Goal: Manage account settings

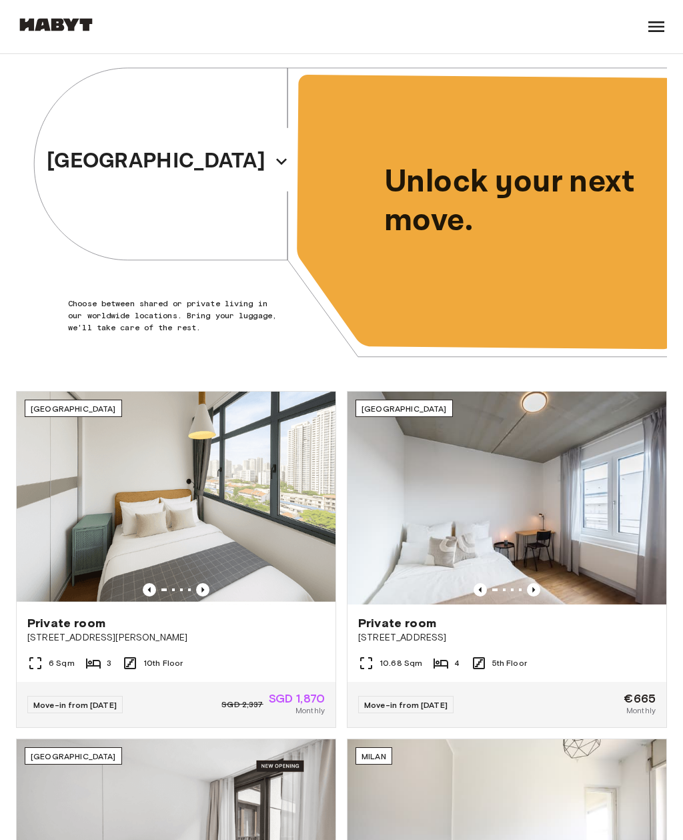
click at [657, 18] on icon at bounding box center [656, 26] width 21 height 21
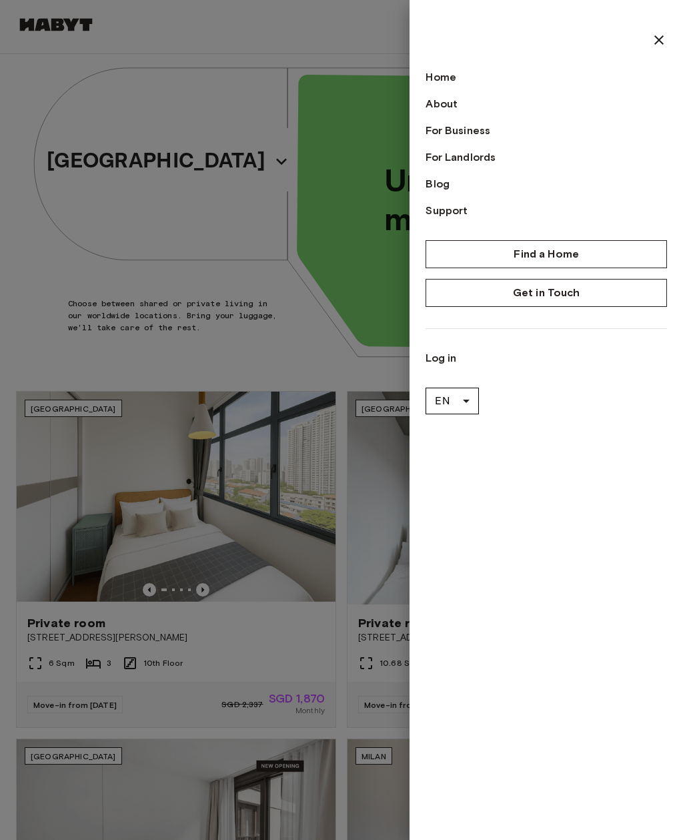
click at [446, 357] on link "Log in" at bounding box center [545, 358] width 241 height 16
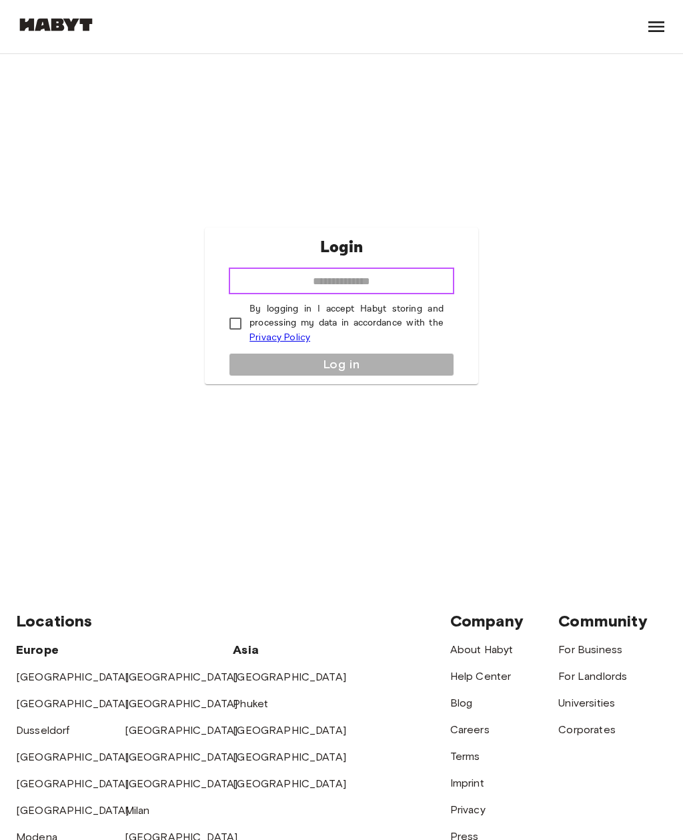
click at [415, 294] on input "email" at bounding box center [341, 280] width 225 height 27
type input "**********"
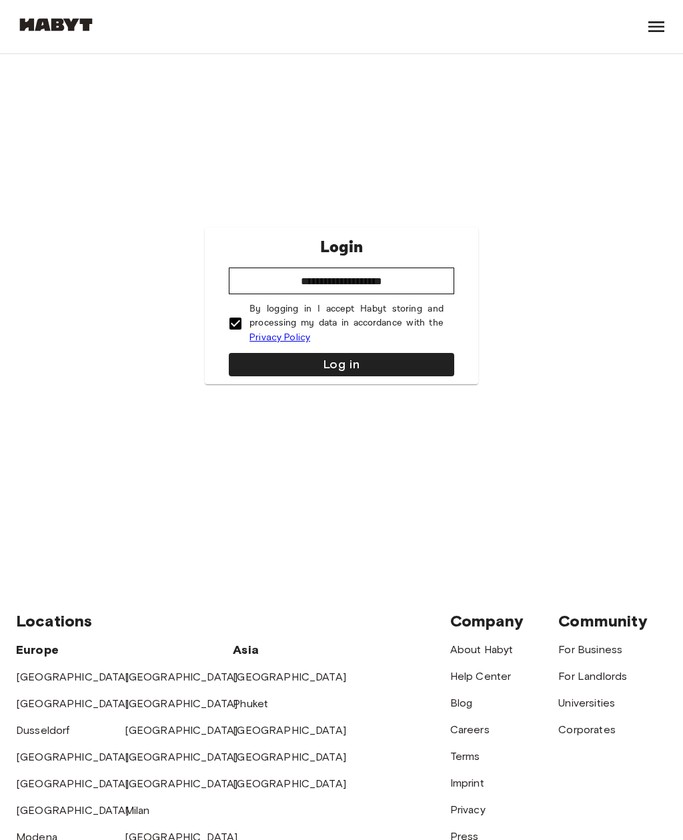
click at [387, 375] on button "Log in" at bounding box center [341, 364] width 225 height 23
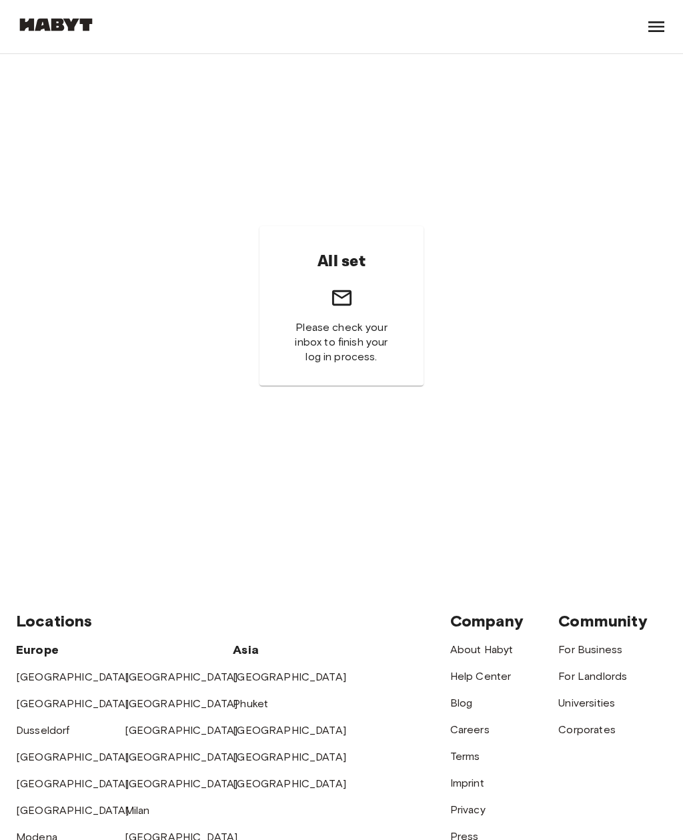
click at [658, 21] on icon at bounding box center [656, 26] width 16 height 11
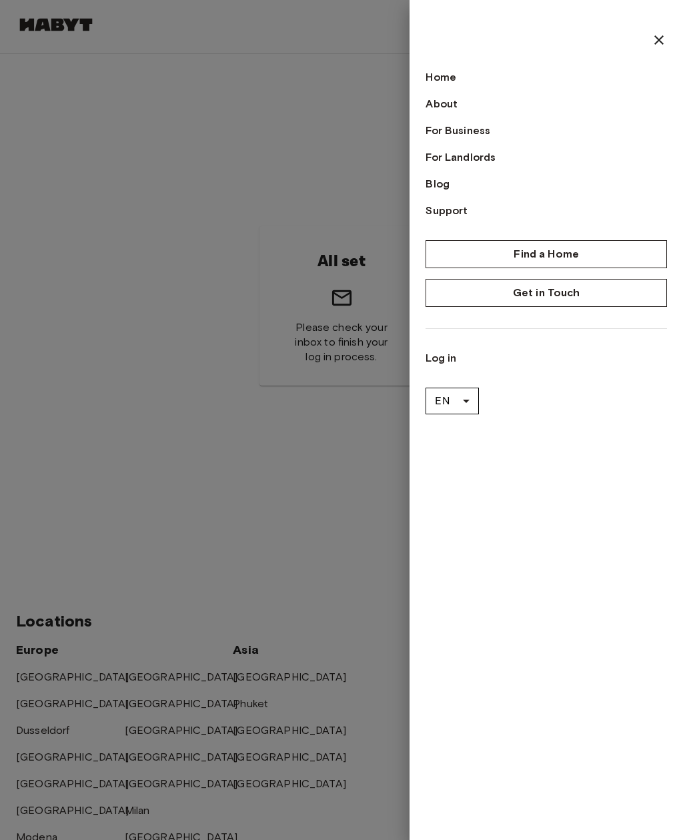
click at [462, 401] on body "Find a Home Europe Amsterdam Berlin Brussels Cologne Dusseldorf Frankfurt Graz …" at bounding box center [341, 563] width 683 height 1127
click at [466, 481] on li "DE" at bounding box center [451, 480] width 53 height 24
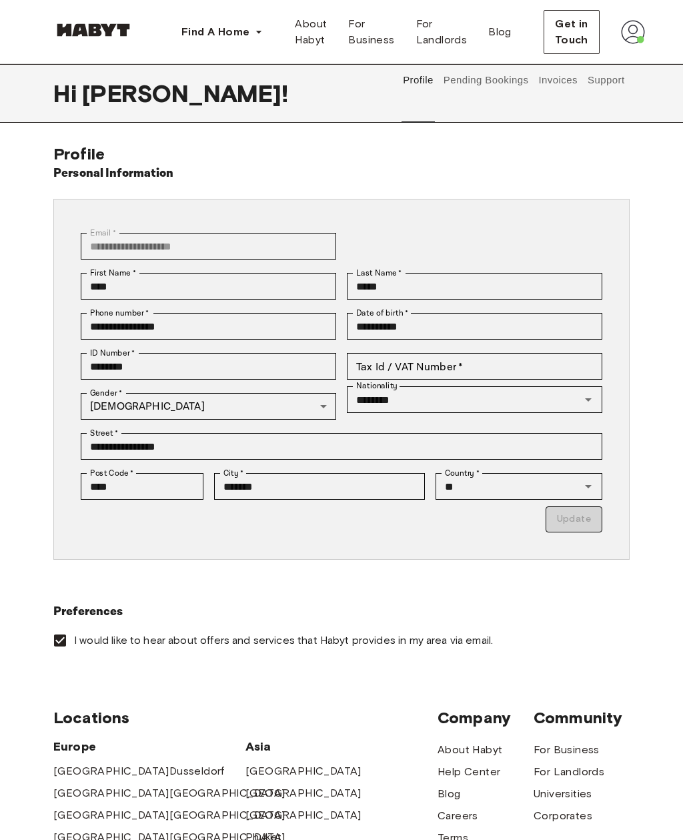
click at [584, 523] on p "Update" at bounding box center [342, 519] width 522 height 26
click at [576, 34] on span "Get in Touch" at bounding box center [571, 32] width 33 height 32
click at [500, 79] on button "Pending Bookings" at bounding box center [485, 80] width 89 height 32
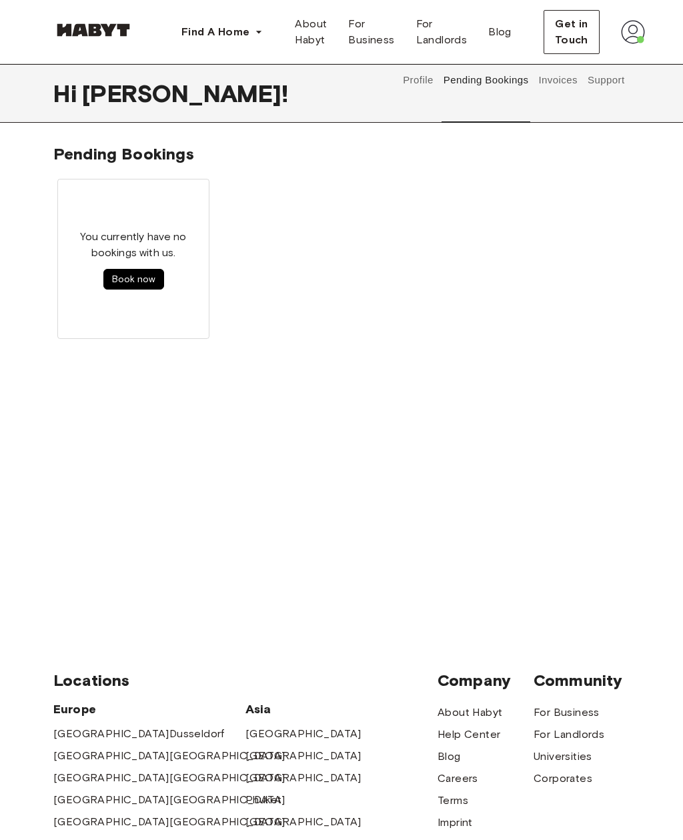
click at [562, 86] on button "Invoices" at bounding box center [558, 80] width 42 height 32
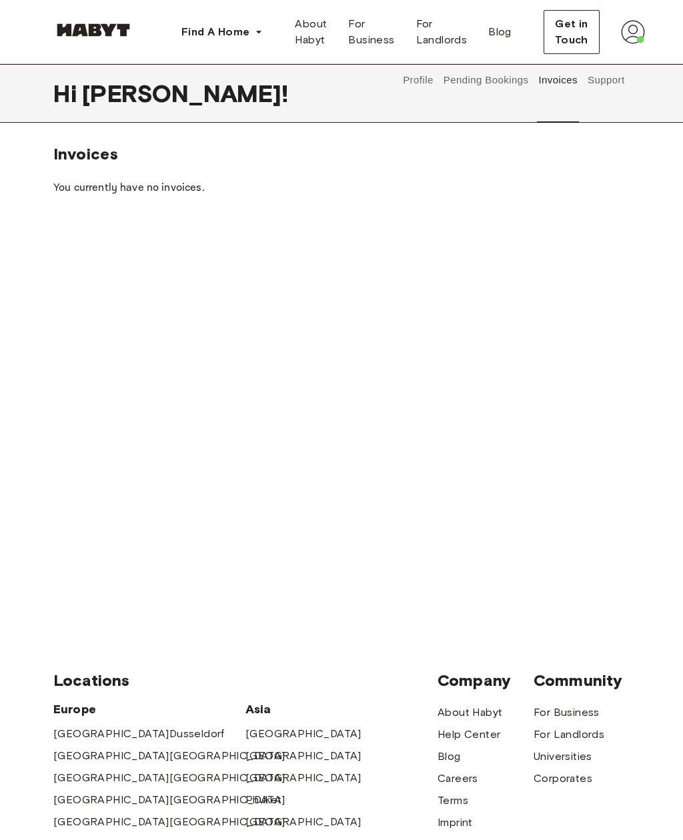
click at [604, 95] on button "Support" at bounding box center [606, 80] width 41 height 32
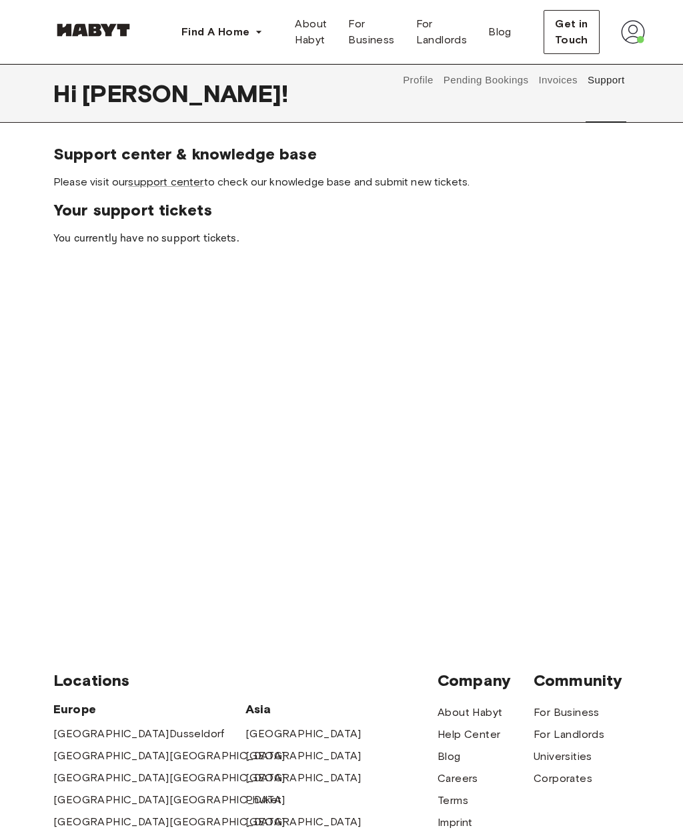
click at [470, 92] on button "Pending Bookings" at bounding box center [485, 80] width 89 height 32
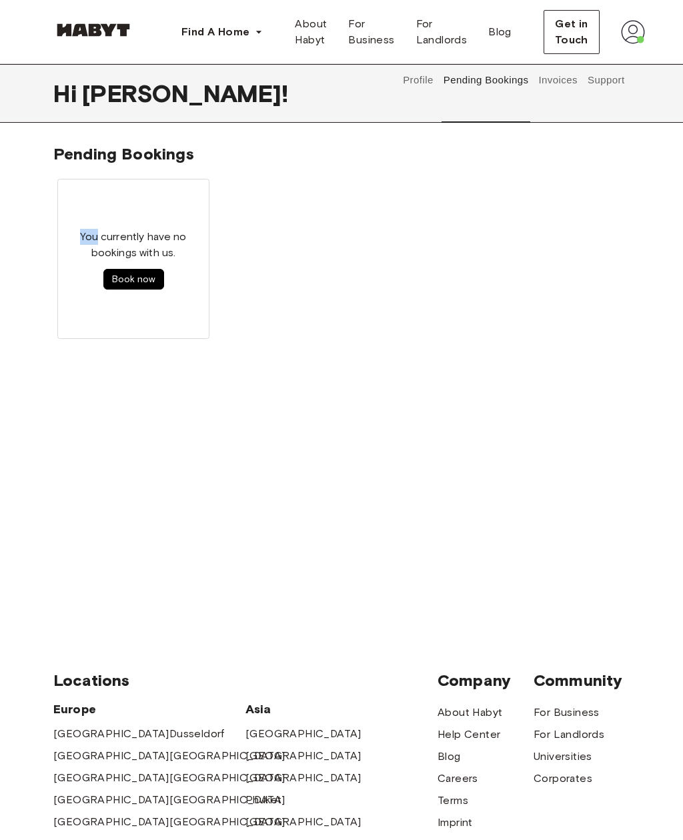
click at [463, 179] on div "You currently have no bookings with us. Book now" at bounding box center [341, 259] width 576 height 168
click at [141, 283] on button "Book now" at bounding box center [133, 279] width 61 height 21
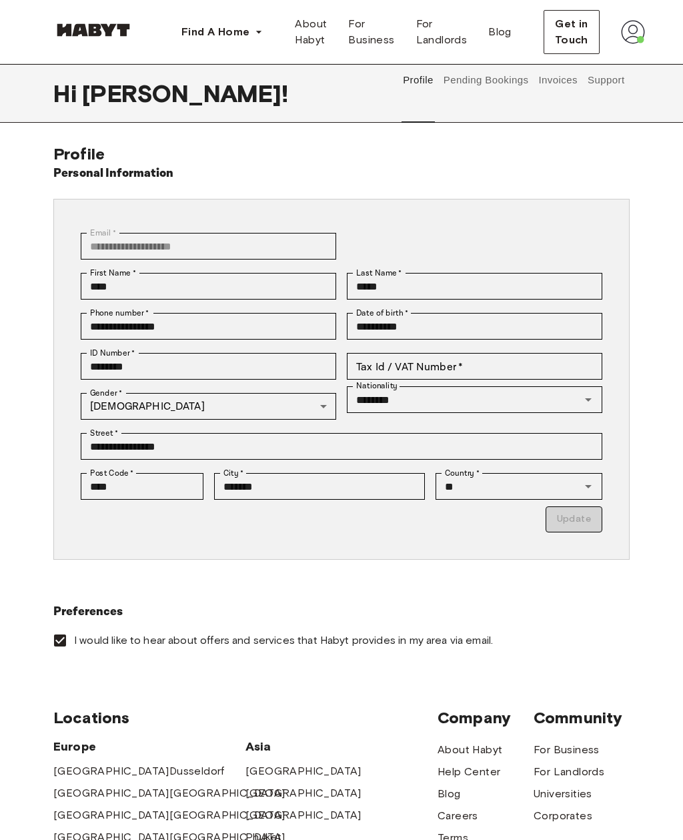
click at [587, 518] on p "Update" at bounding box center [342, 519] width 522 height 26
click at [585, 515] on p "Update" at bounding box center [342, 519] width 522 height 26
click at [586, 517] on p "Update" at bounding box center [342, 519] width 522 height 26
click at [637, 31] on img at bounding box center [633, 32] width 24 height 24
click at [605, 57] on span "Profile" at bounding box center [592, 63] width 33 height 16
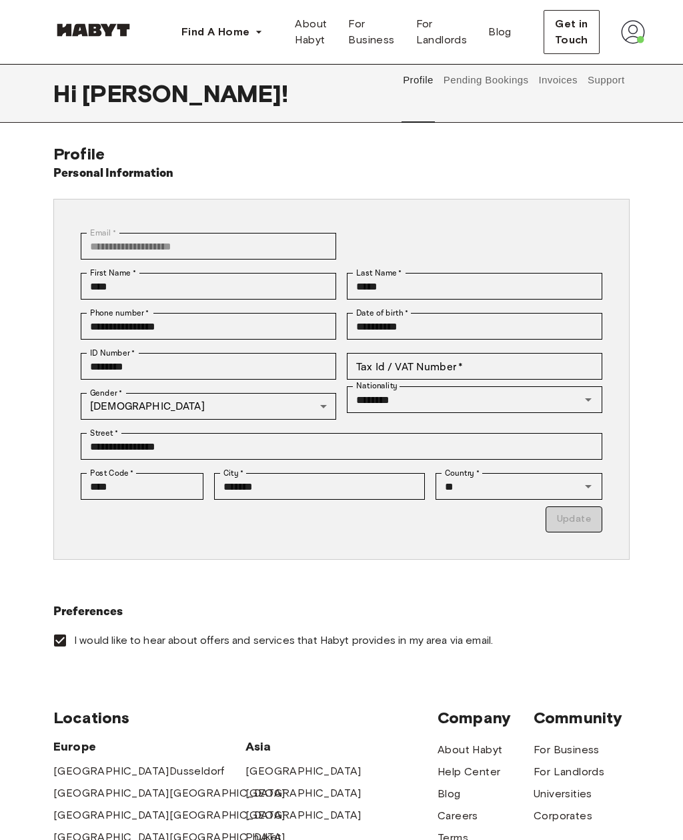
click at [638, 37] on img at bounding box center [633, 32] width 24 height 24
click at [606, 61] on span "Profile" at bounding box center [592, 63] width 33 height 16
click at [514, 86] on button "Pending Bookings" at bounding box center [485, 80] width 89 height 32
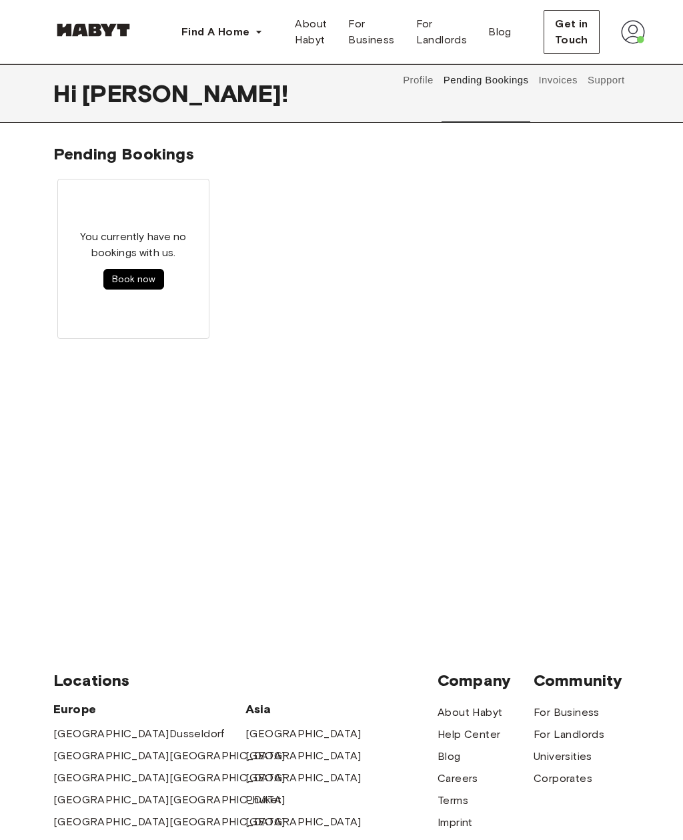
click at [469, 79] on button "Pending Bookings" at bounding box center [485, 80] width 89 height 32
click at [466, 81] on button "Pending Bookings" at bounding box center [485, 80] width 89 height 32
click at [422, 77] on button "Profile" at bounding box center [418, 80] width 34 height 32
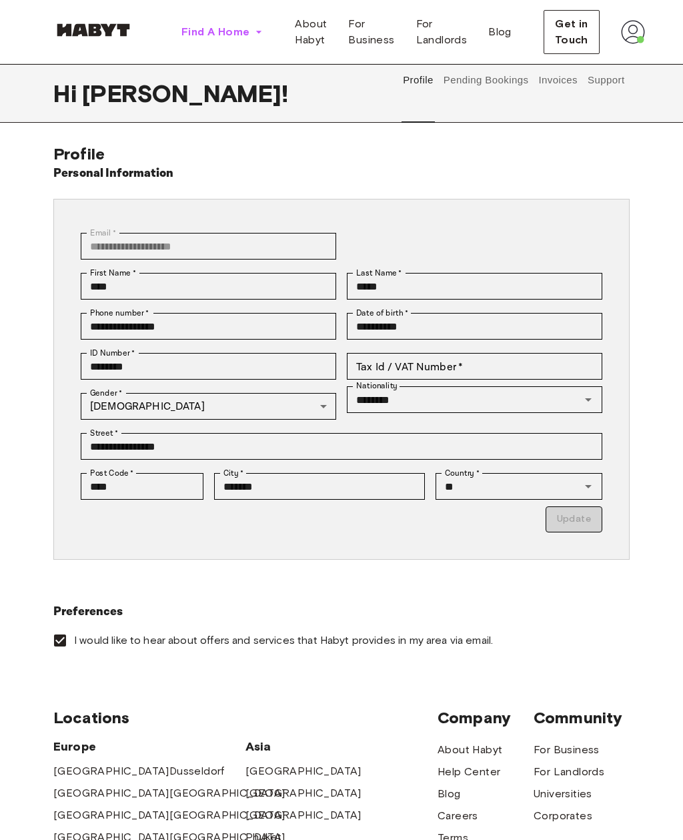
click at [200, 21] on button "Find A Home" at bounding box center [222, 32] width 103 height 27
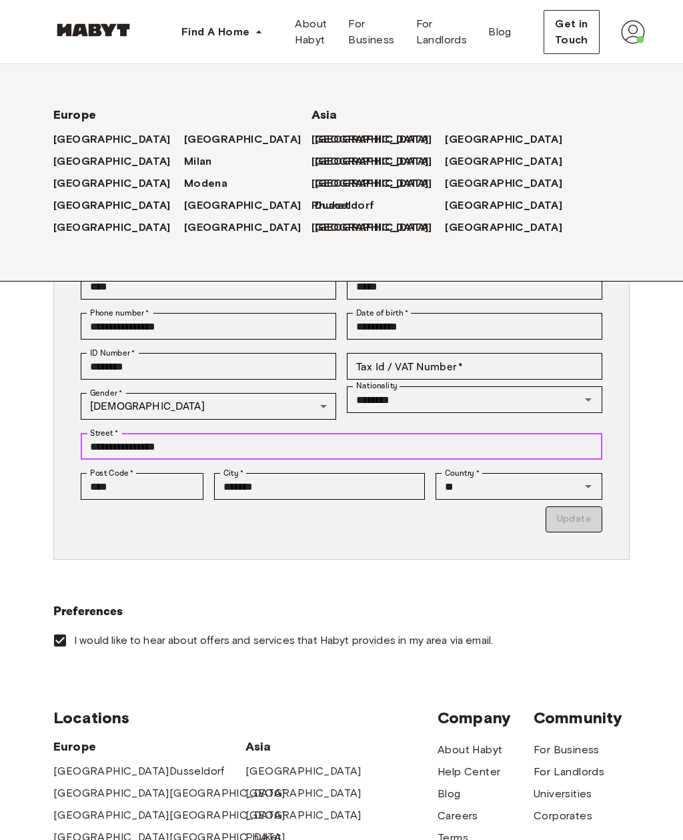
click at [475, 443] on input "**********" at bounding box center [342, 446] width 522 height 27
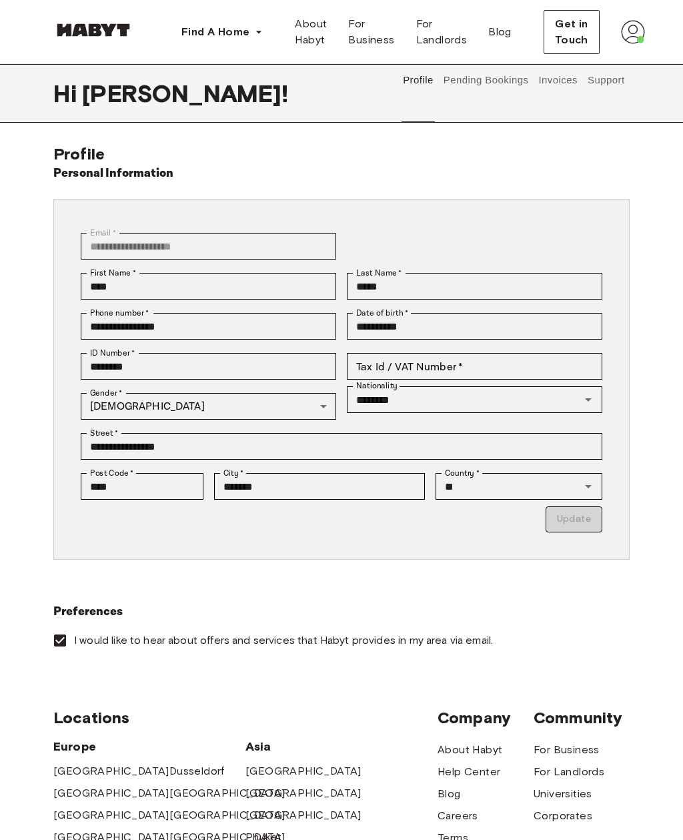
click at [113, 232] on span "*" at bounding box center [113, 232] width 5 height 9
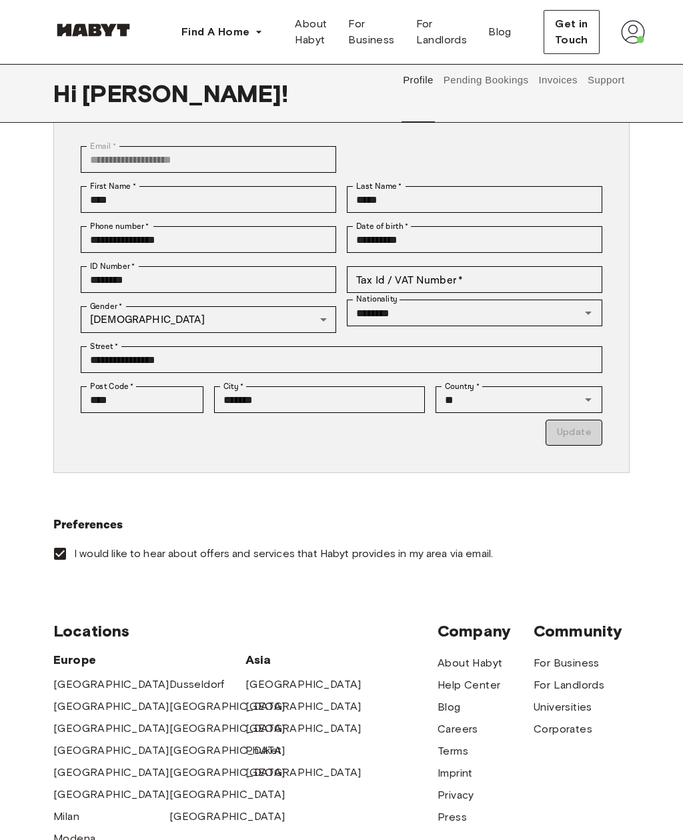
scroll to position [86, 0]
click at [562, 431] on p "Update" at bounding box center [342, 433] width 522 height 26
click at [459, 384] on label "Country   *" at bounding box center [462, 387] width 35 height 12
click at [459, 391] on input "**" at bounding box center [498, 400] width 119 height 19
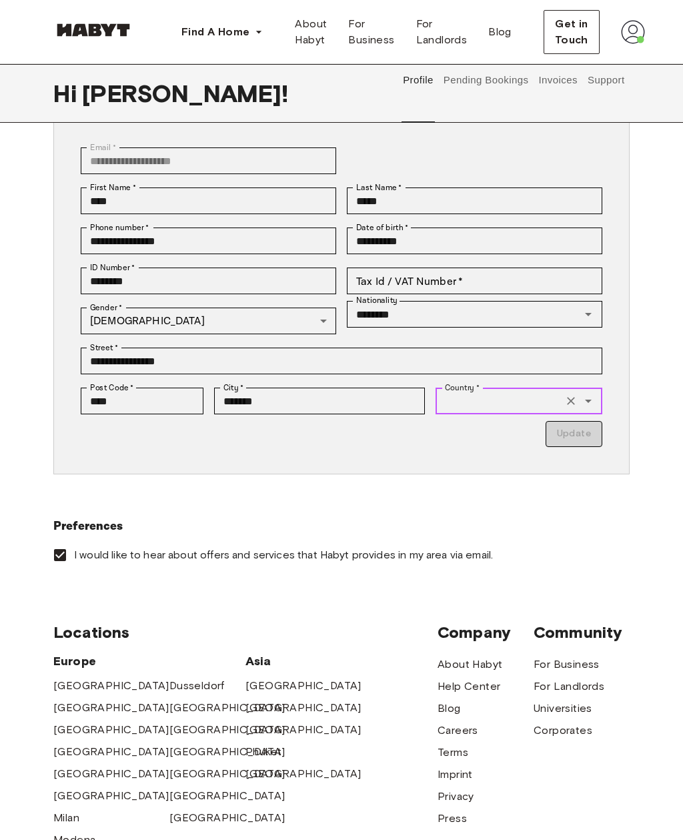
type input "*******"
click at [455, 399] on div "Country   * Country   *" at bounding box center [518, 400] width 167 height 27
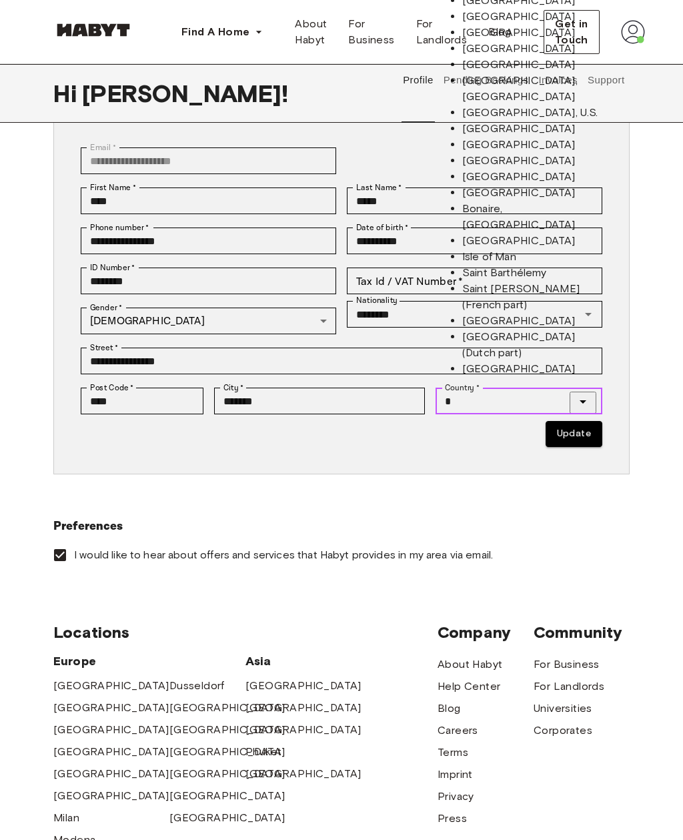
type input "*******"
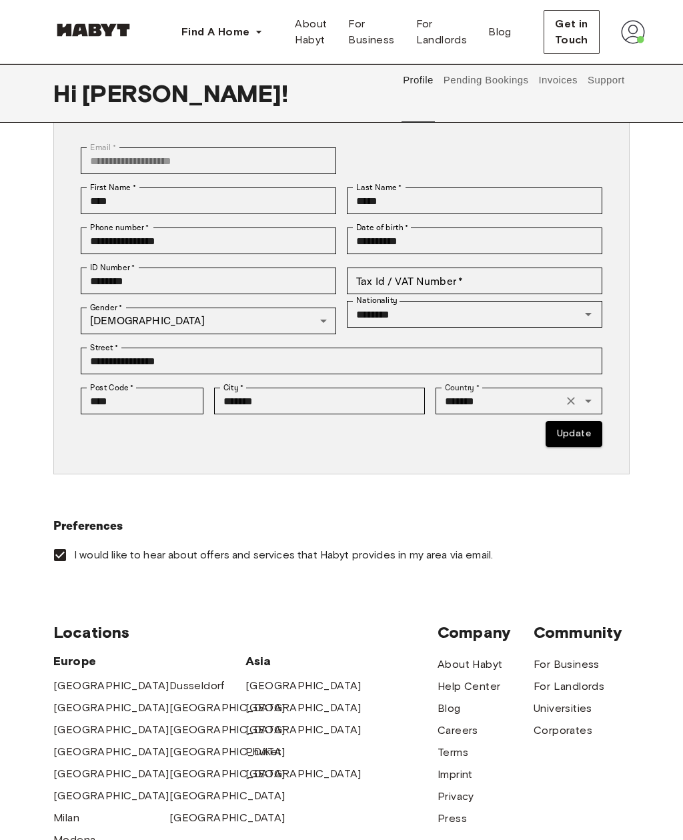
click at [562, 439] on button "Update" at bounding box center [574, 434] width 57 height 26
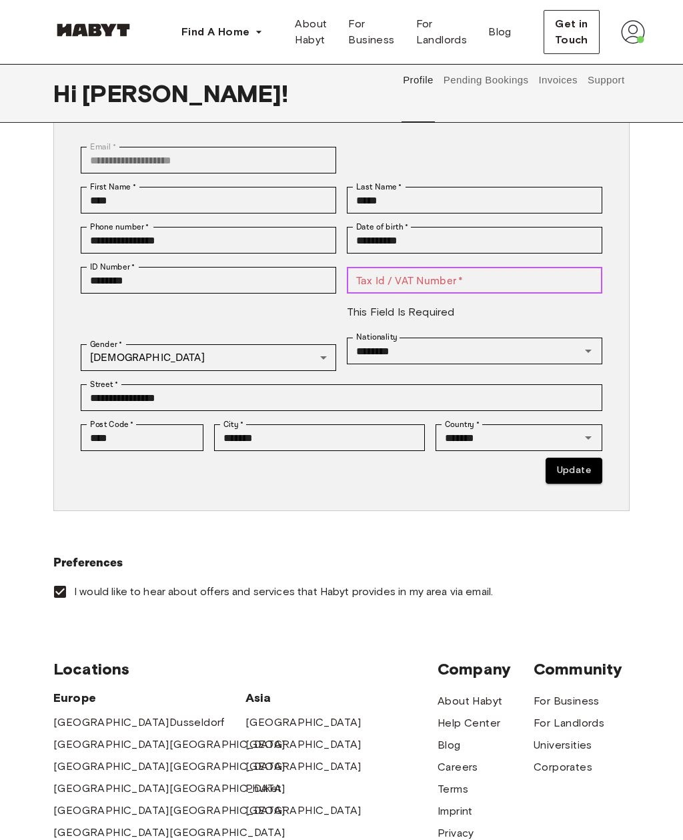
click at [381, 275] on div "Tax Id / VAT Number   * Tax Id / VAT Number   * This field is required" at bounding box center [474, 299] width 255 height 64
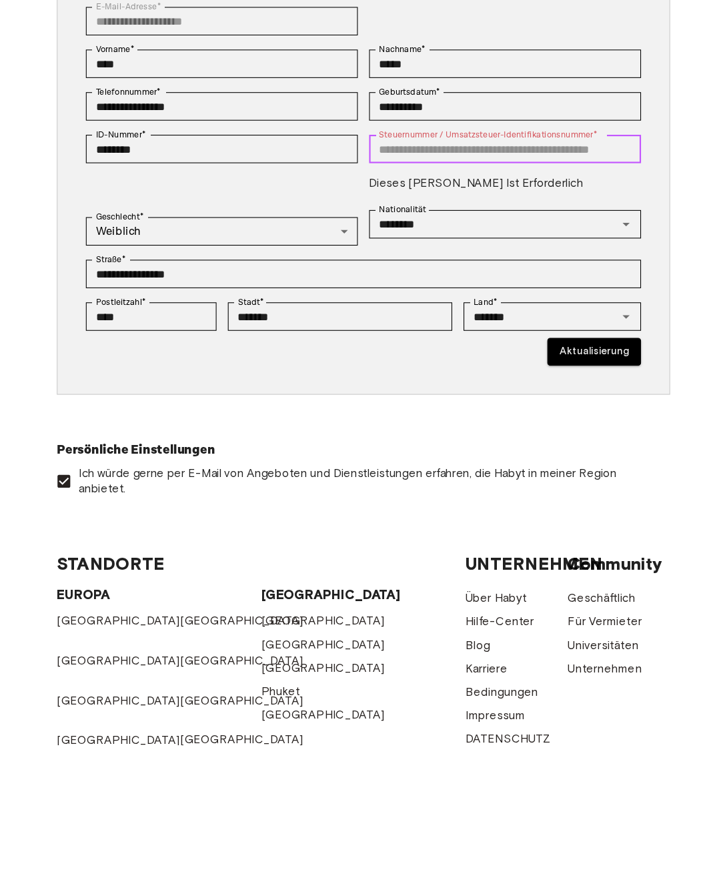
scroll to position [0, 0]
